Goal: Task Accomplishment & Management: Complete application form

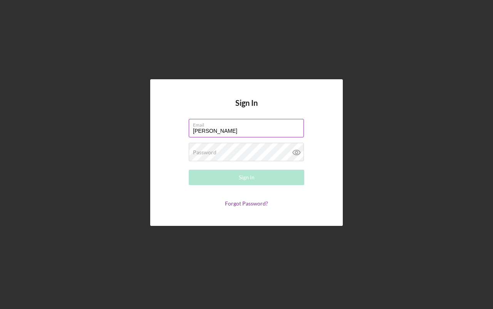
type input "[EMAIL_ADDRESS][DOMAIN_NAME]"
click at [225, 151] on div "Password Required" at bounding box center [246, 152] width 115 height 19
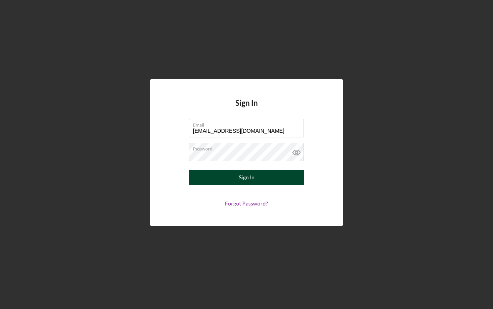
click at [287, 179] on button "Sign In" at bounding box center [246, 177] width 115 height 15
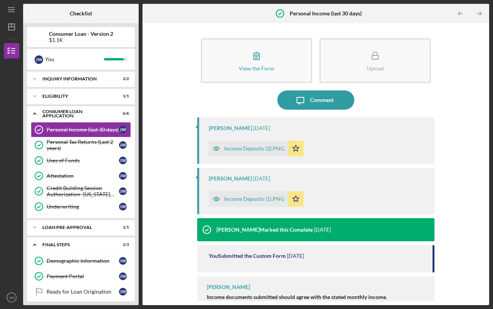
scroll to position [13, 0]
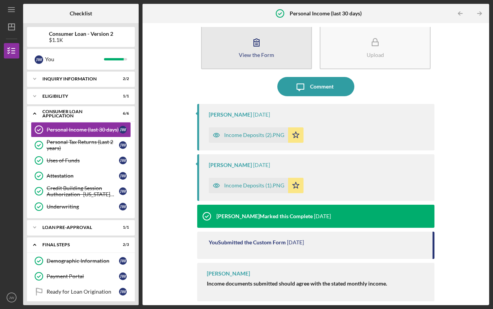
click at [259, 42] on icon "button" at bounding box center [256, 42] width 19 height 19
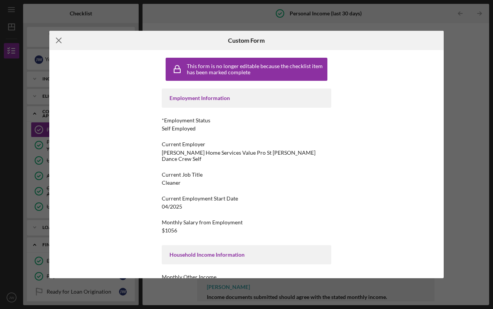
click at [59, 39] on icon "Icon/Menu Close" at bounding box center [58, 40] width 19 height 19
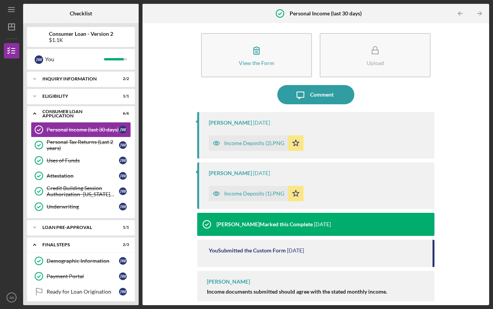
scroll to position [13, 0]
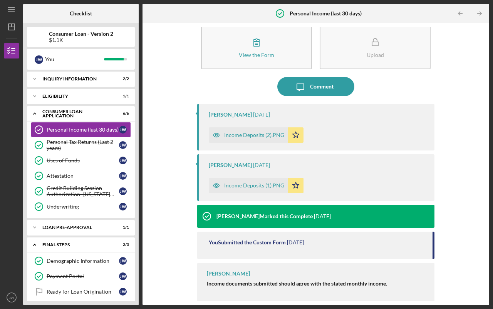
click at [244, 134] on div "Income Deposits (2).PNG" at bounding box center [254, 135] width 60 height 6
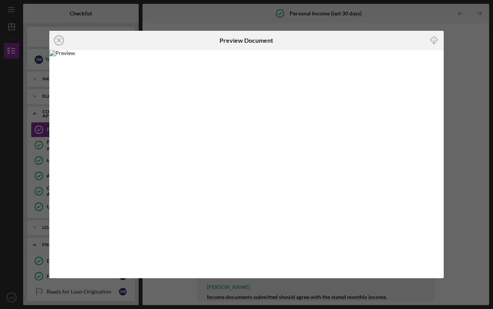
click at [57, 40] on icon "Icon/Close" at bounding box center [58, 40] width 19 height 19
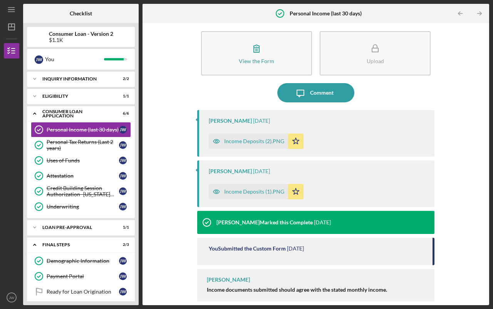
scroll to position [13, 0]
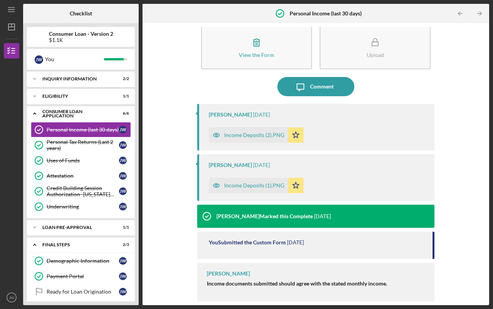
click at [239, 184] on div "Income Deposits (1).PNG" at bounding box center [254, 185] width 60 height 6
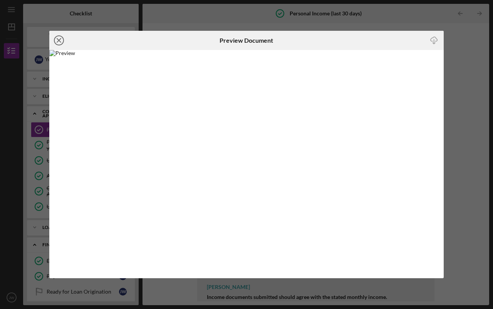
click at [57, 39] on icon "Icon/Close" at bounding box center [58, 40] width 19 height 19
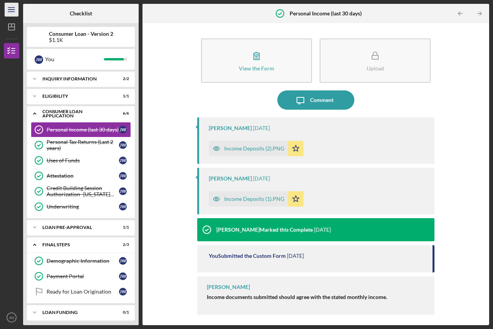
click at [13, 10] on icon "Icon/Menu" at bounding box center [11, 9] width 17 height 17
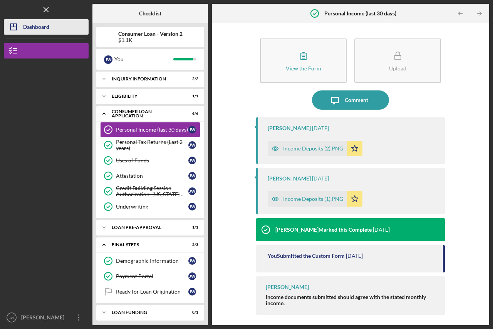
click at [43, 24] on div "Dashboard" at bounding box center [36, 27] width 26 height 17
